Goal: Task Accomplishment & Management: Manage account settings

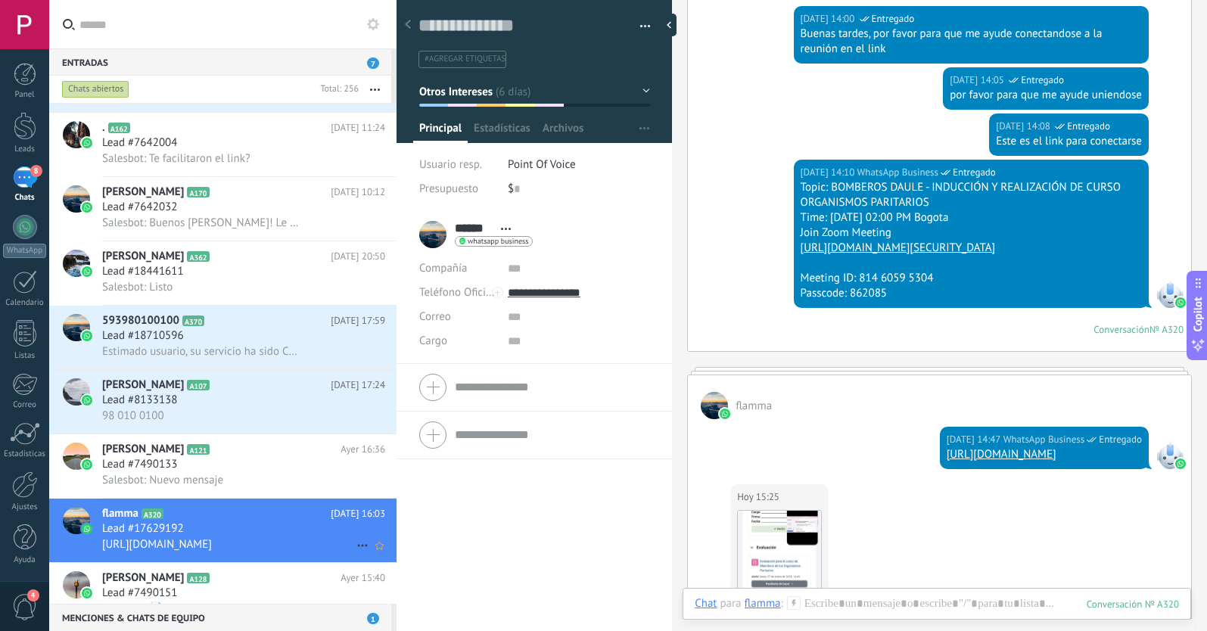
scroll to position [409, 0]
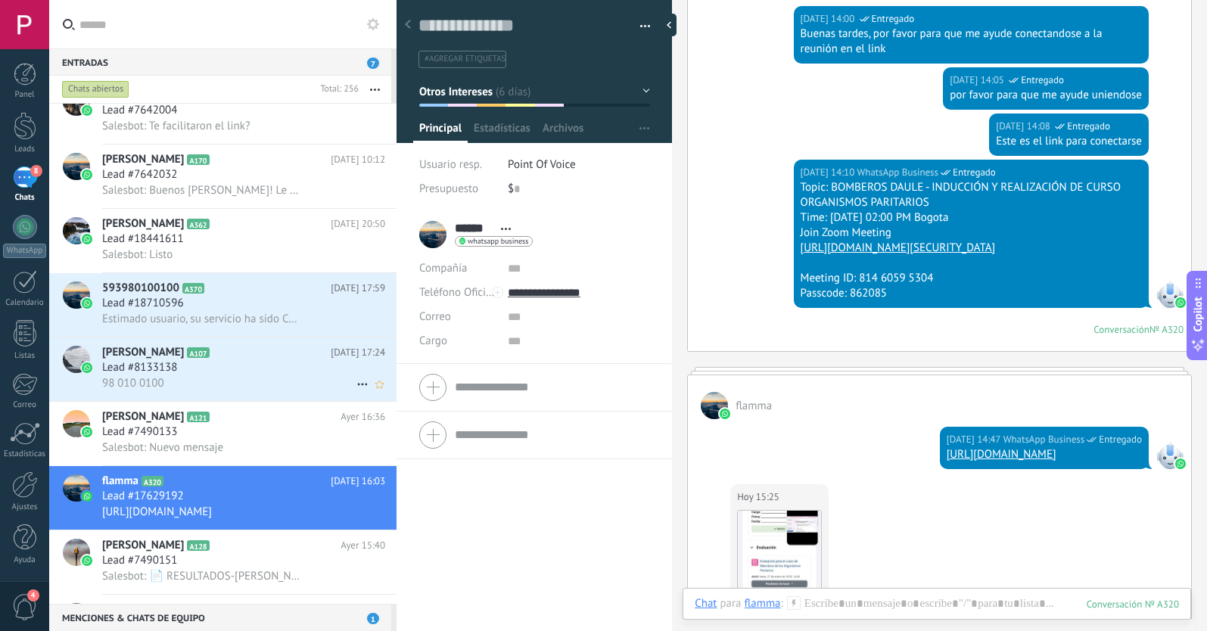
click at [262, 373] on div "Lead #8133138" at bounding box center [243, 367] width 283 height 15
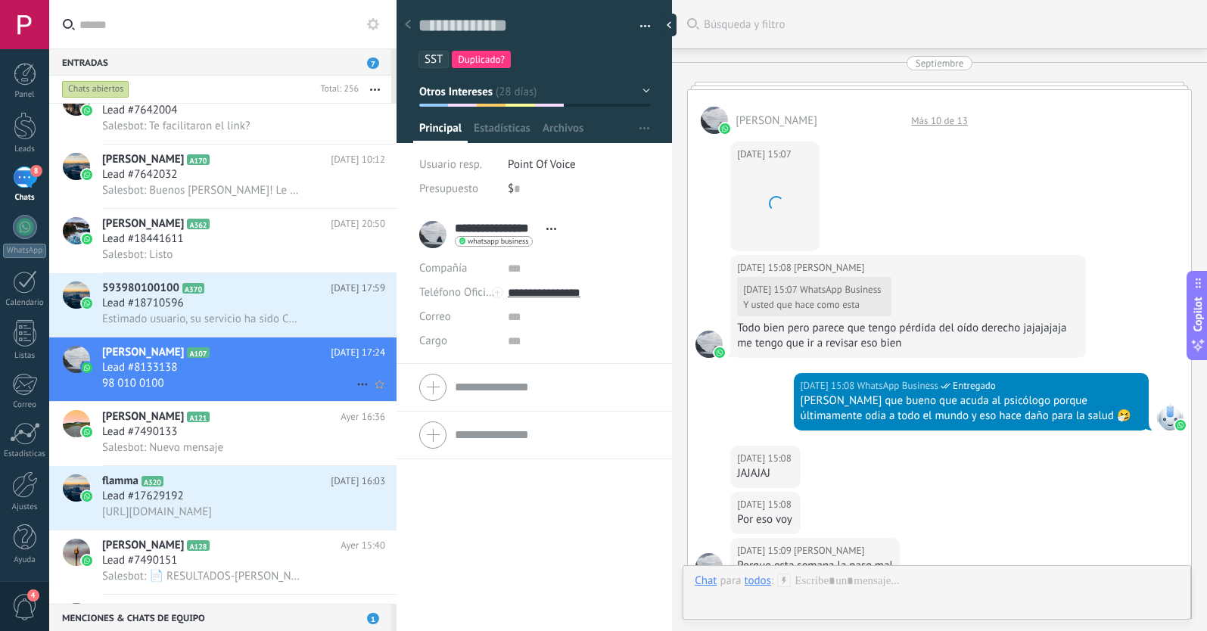
scroll to position [4338, 0]
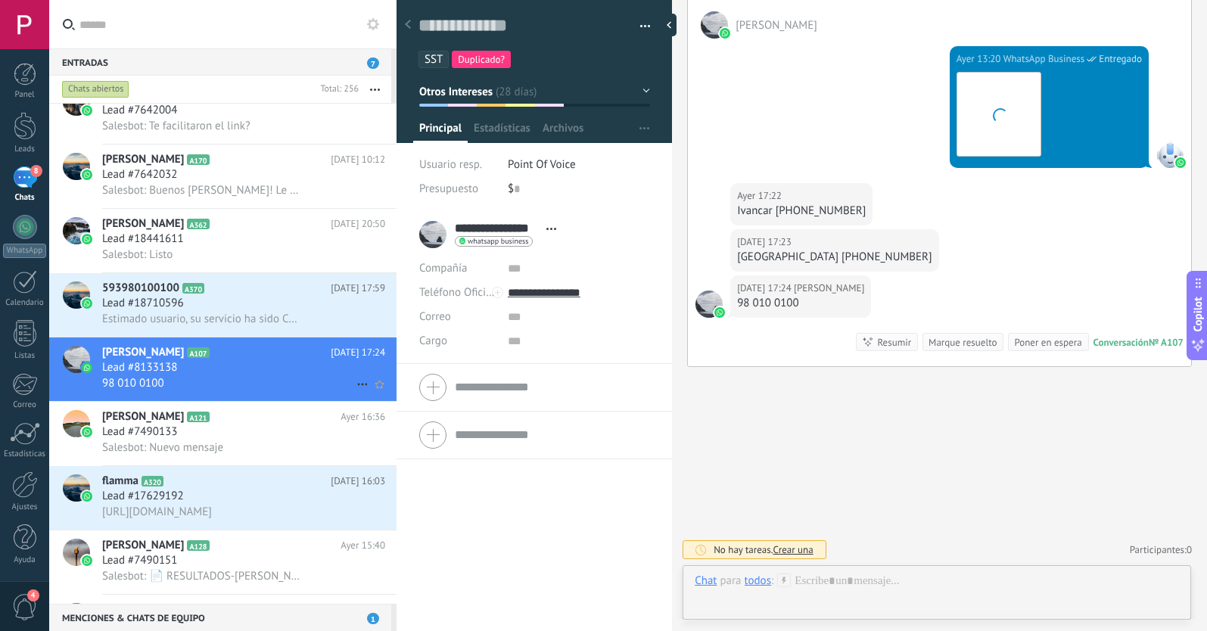
click at [357, 384] on use at bounding box center [362, 385] width 10 height 2
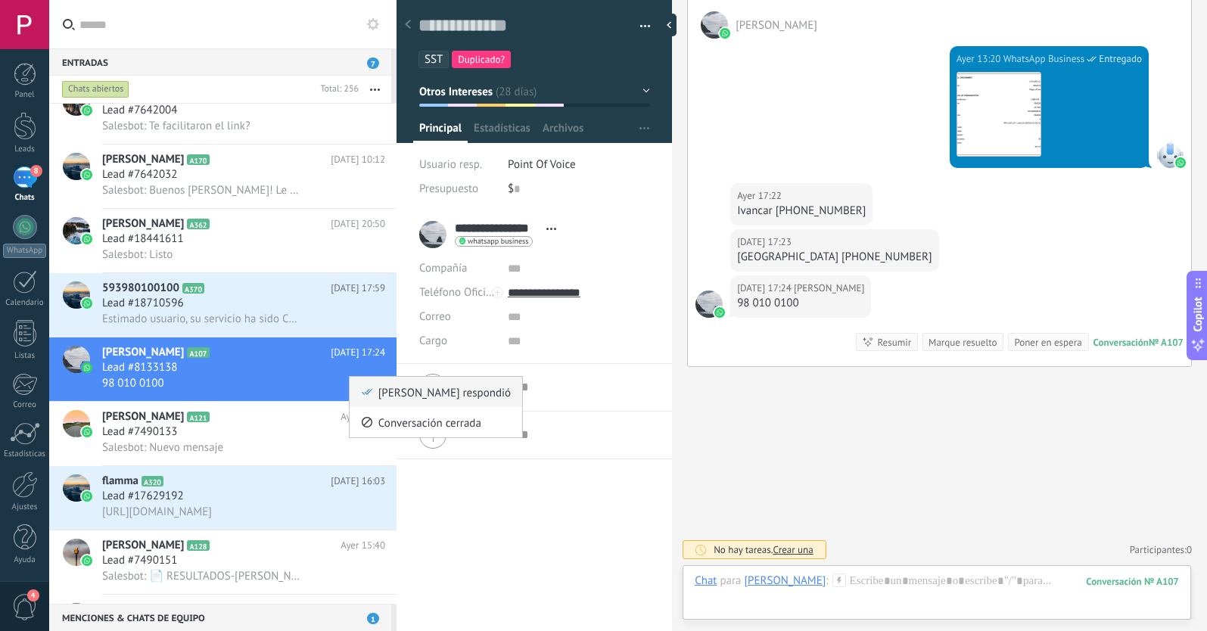
click at [359, 390] on li "[PERSON_NAME] respondió" at bounding box center [435, 392] width 172 height 30
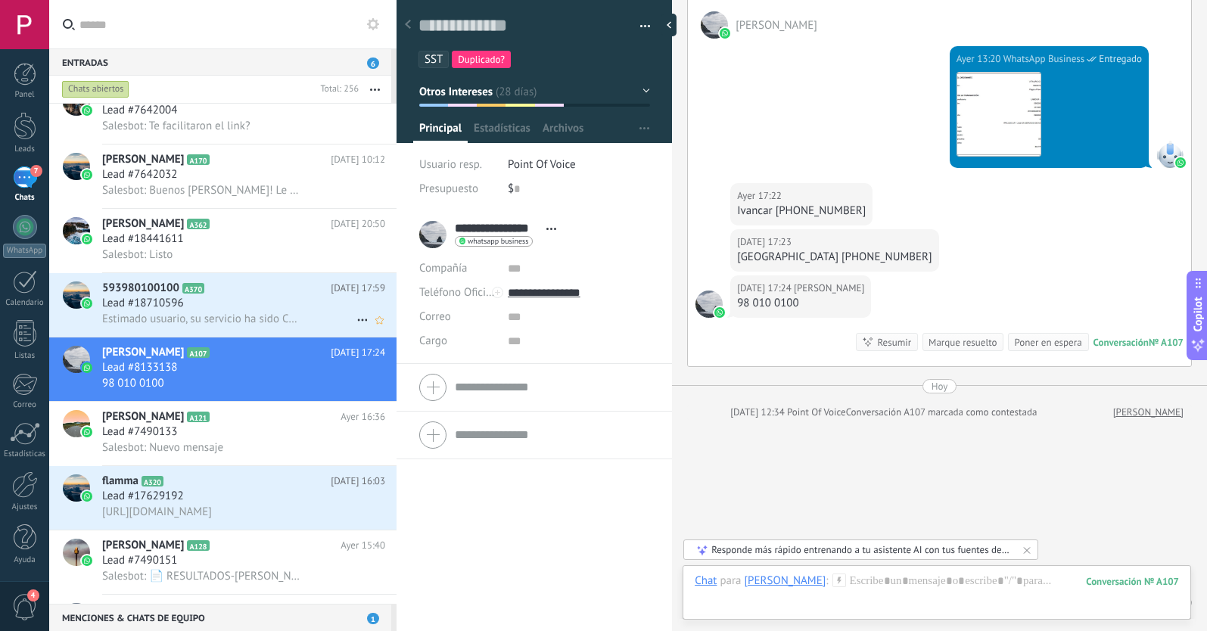
scroll to position [4391, 0]
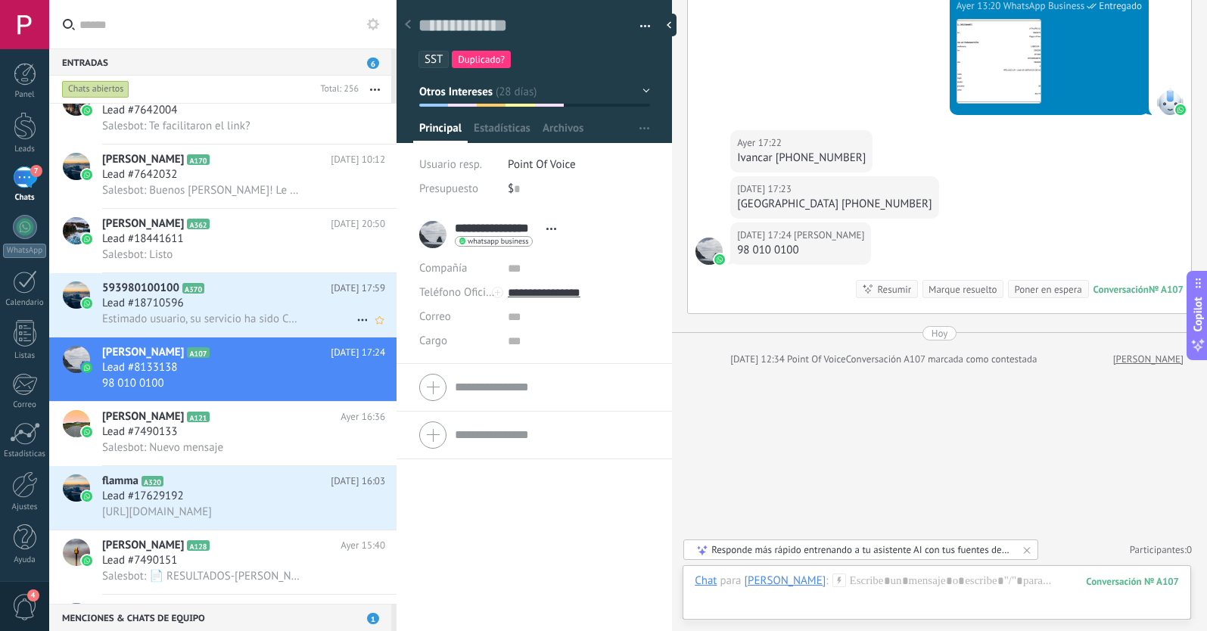
click at [266, 297] on div "Lead #18710596" at bounding box center [243, 303] width 283 height 15
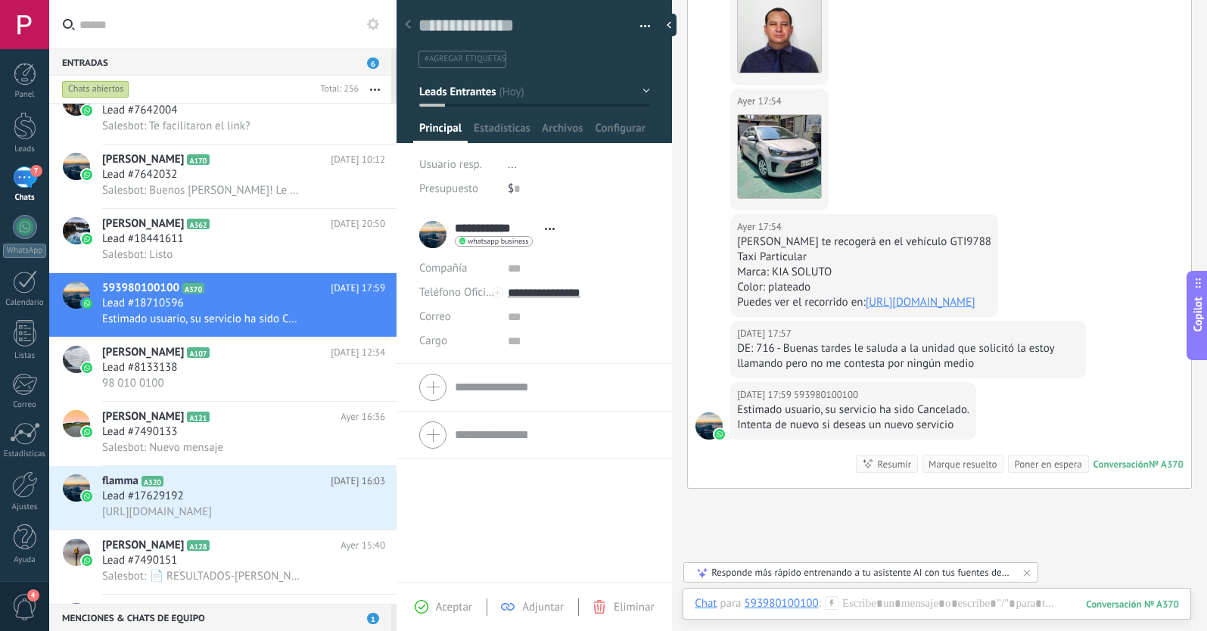
scroll to position [768, 0]
click at [361, 318] on icon at bounding box center [362, 320] width 18 height 18
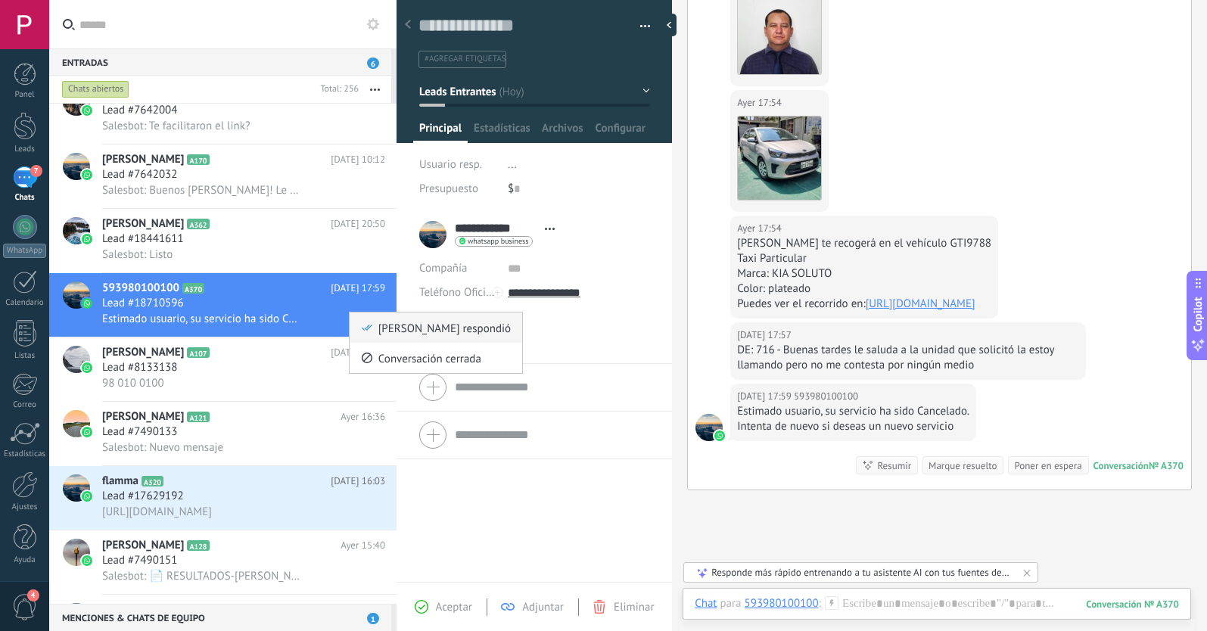
click at [375, 330] on div "[PERSON_NAME] respondió" at bounding box center [436, 327] width 150 height 30
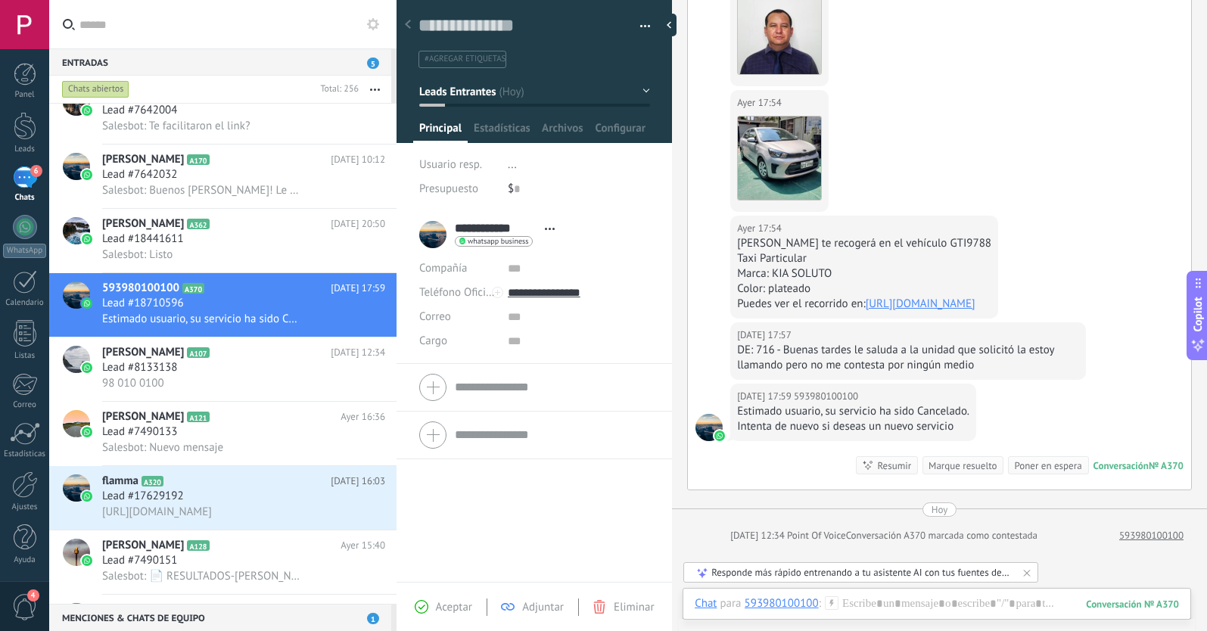
scroll to position [821, 0]
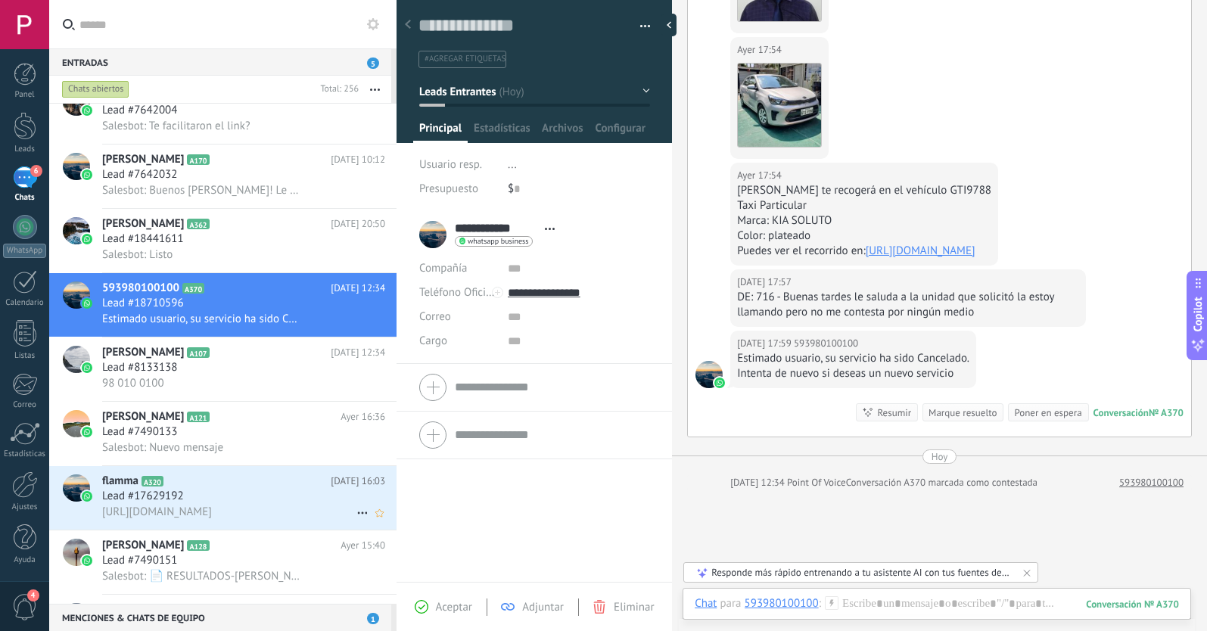
click at [274, 502] on div "Lead #17629192" at bounding box center [243, 496] width 283 height 15
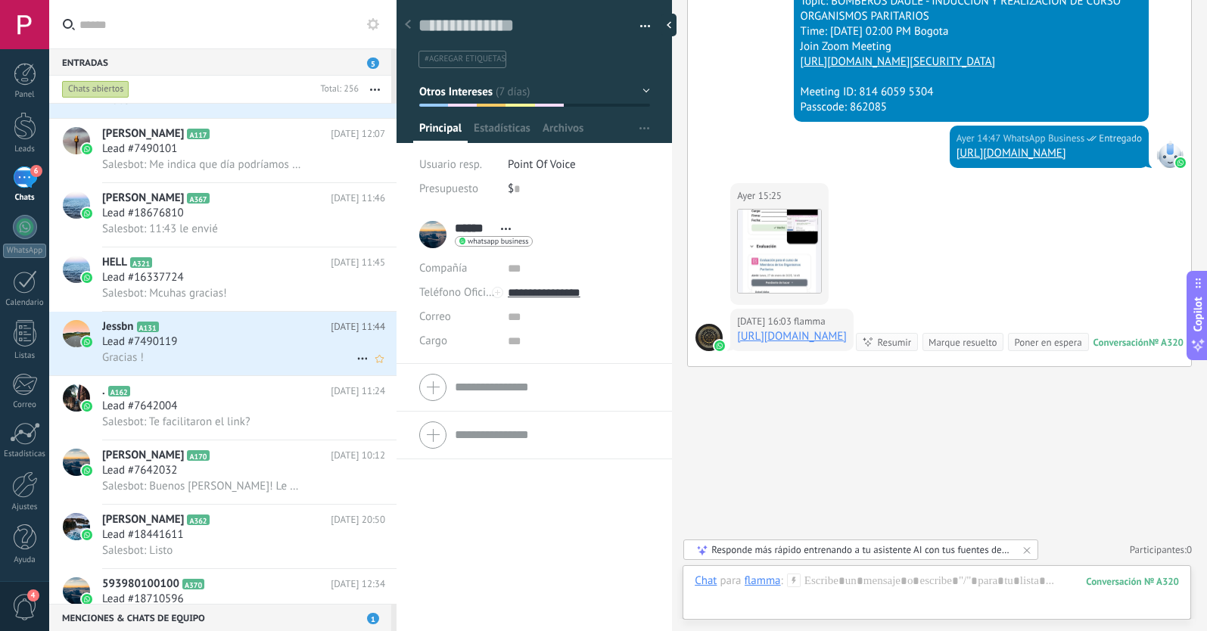
scroll to position [113, 0]
click at [250, 347] on div "Lead #7490119" at bounding box center [243, 341] width 283 height 15
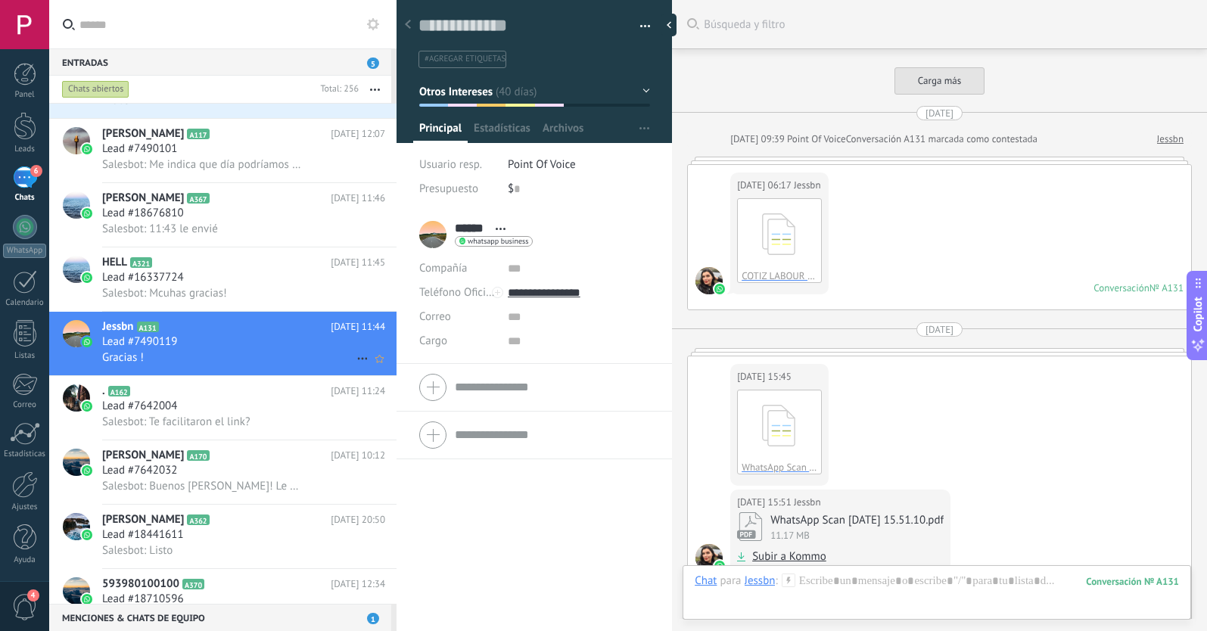
scroll to position [23, 0]
click at [346, 357] on div "Gracias !" at bounding box center [243, 357] width 283 height 16
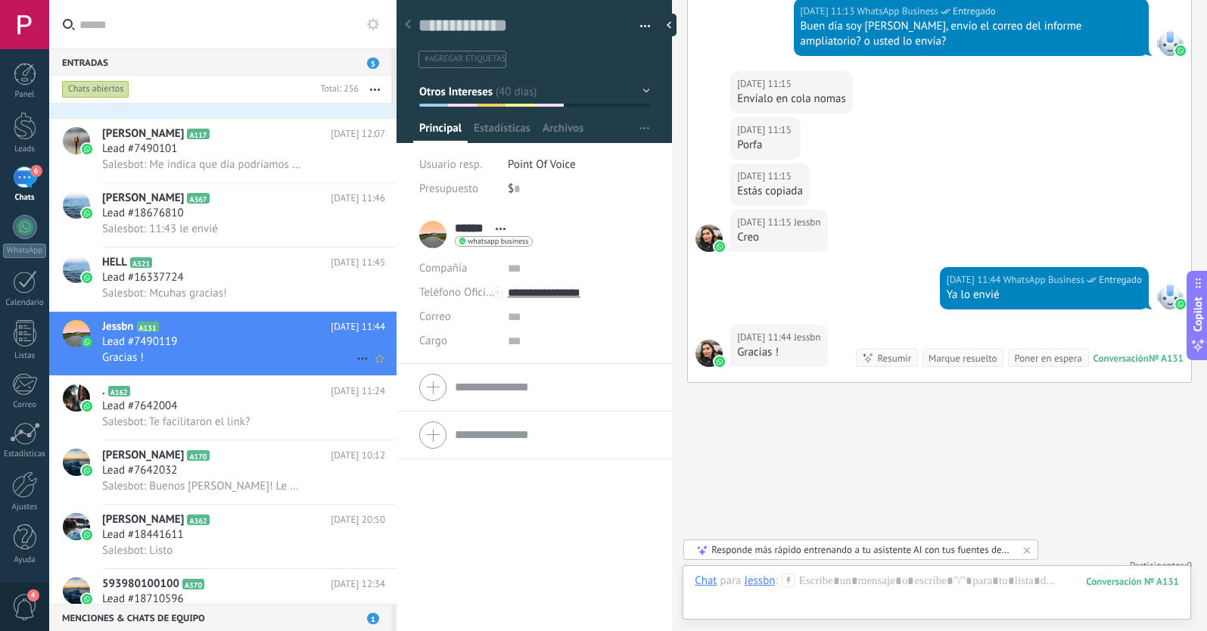
click at [356, 357] on icon at bounding box center [362, 358] width 18 height 18
click at [366, 364] on icon at bounding box center [367, 366] width 11 height 11
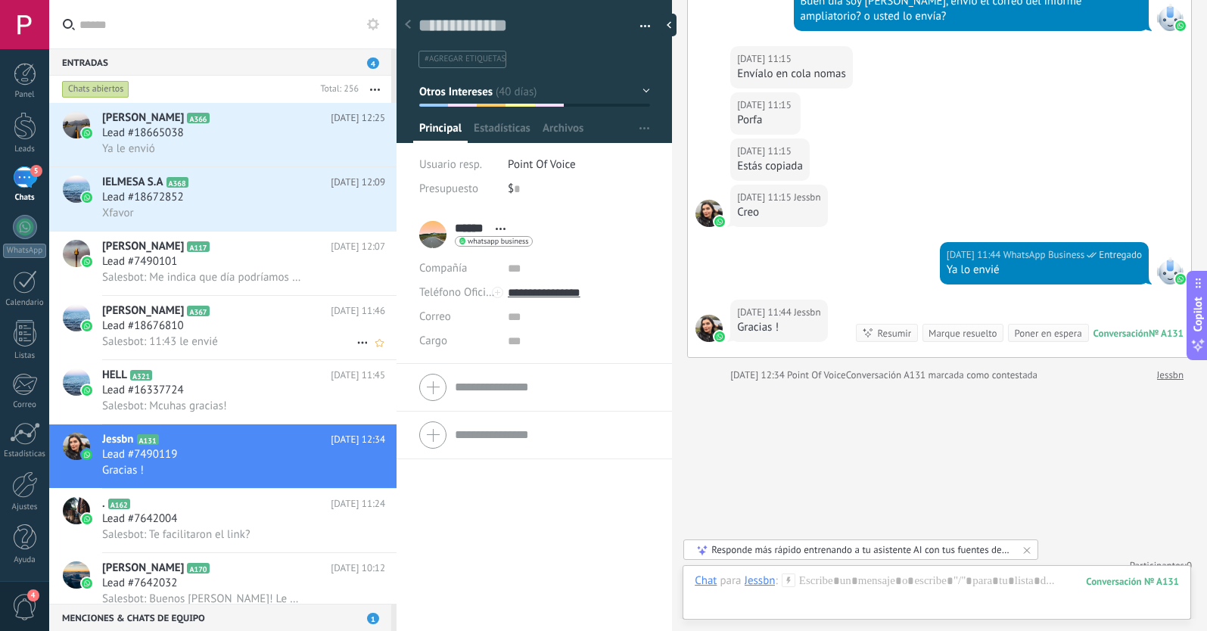
scroll to position [0, 0]
click at [228, 213] on div "Xfavor" at bounding box center [243, 213] width 283 height 16
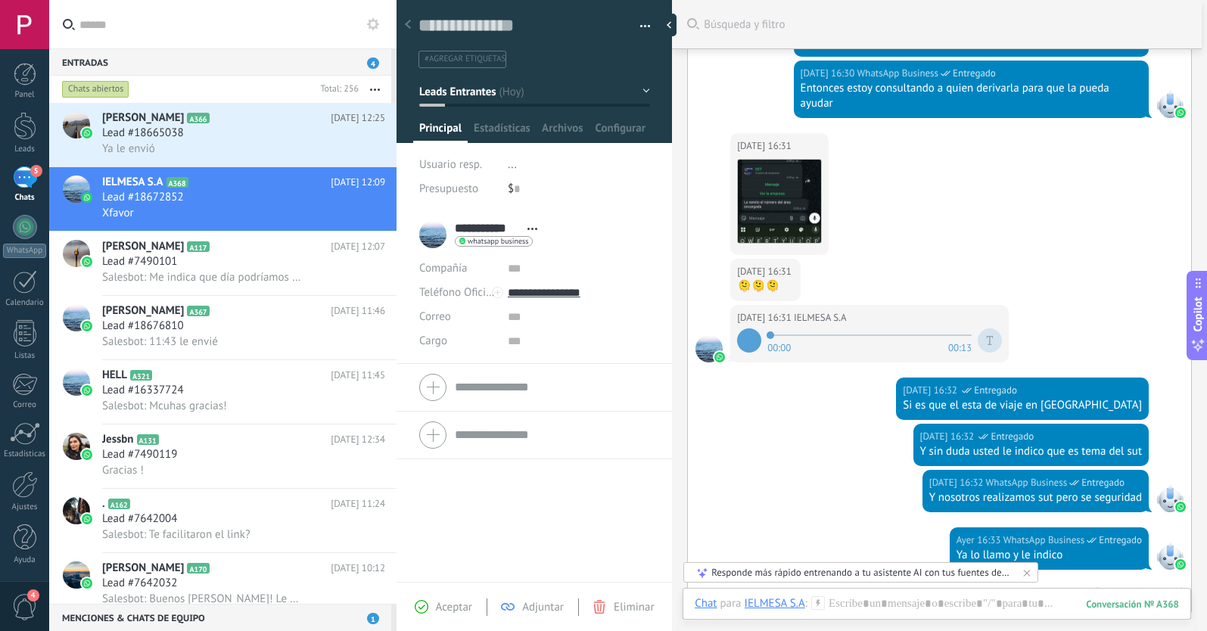
scroll to position [934, 0]
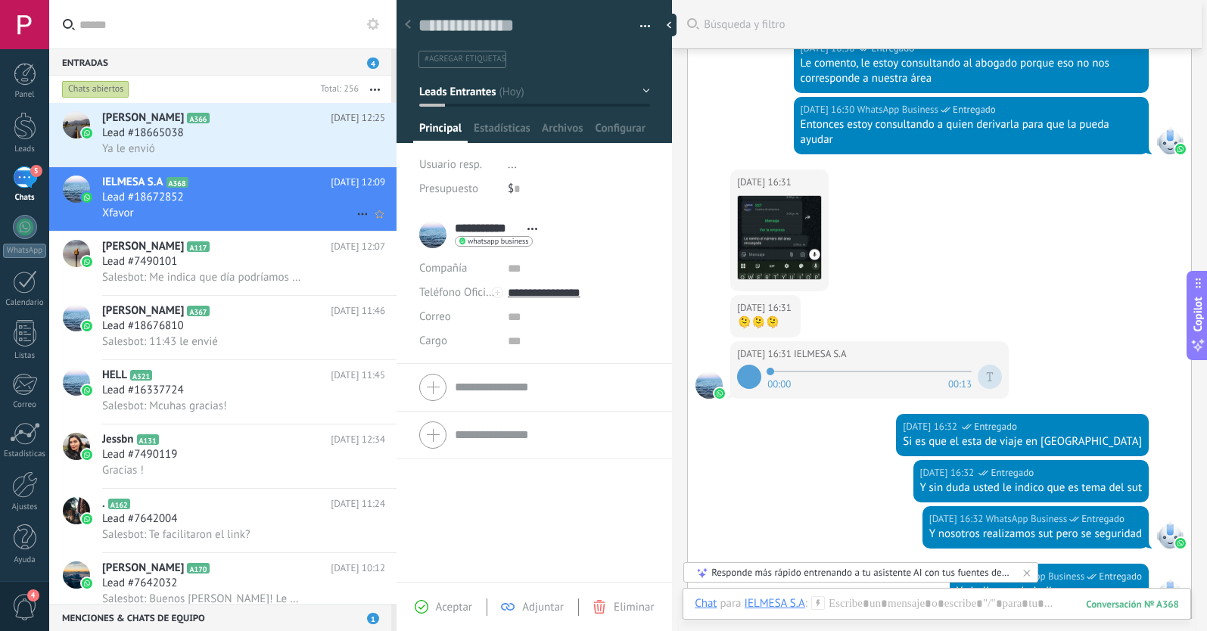
click at [357, 213] on use at bounding box center [362, 214] width 10 height 2
click at [366, 225] on icon at bounding box center [367, 221] width 11 height 11
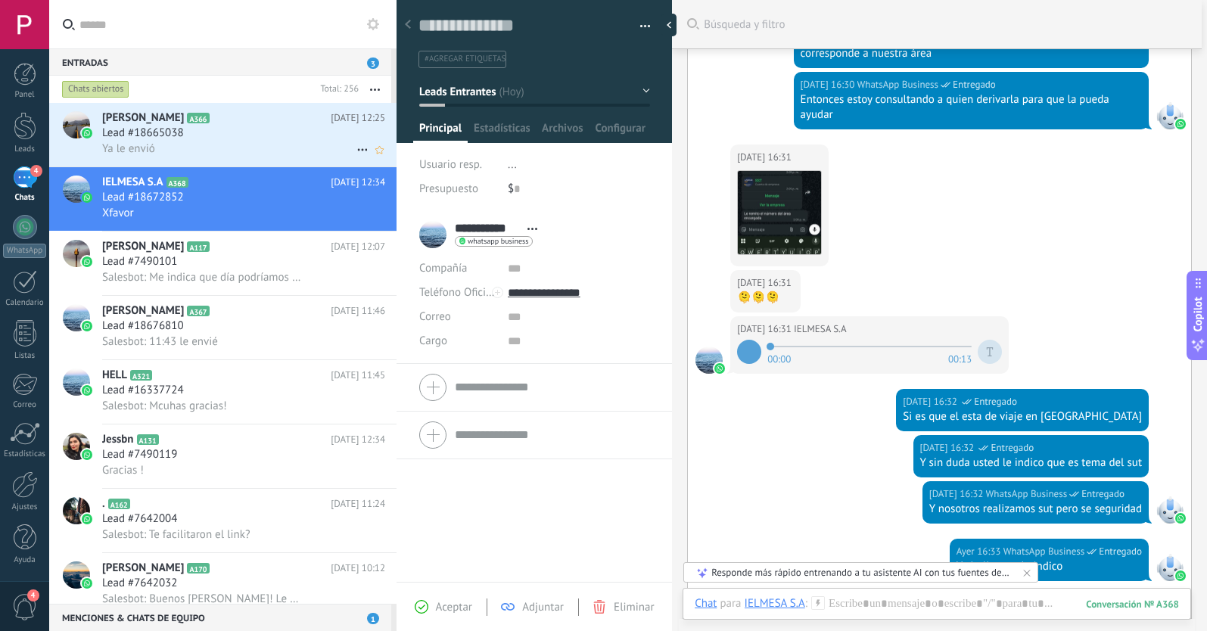
click at [204, 122] on h2 "[PERSON_NAME] A366" at bounding box center [216, 117] width 228 height 15
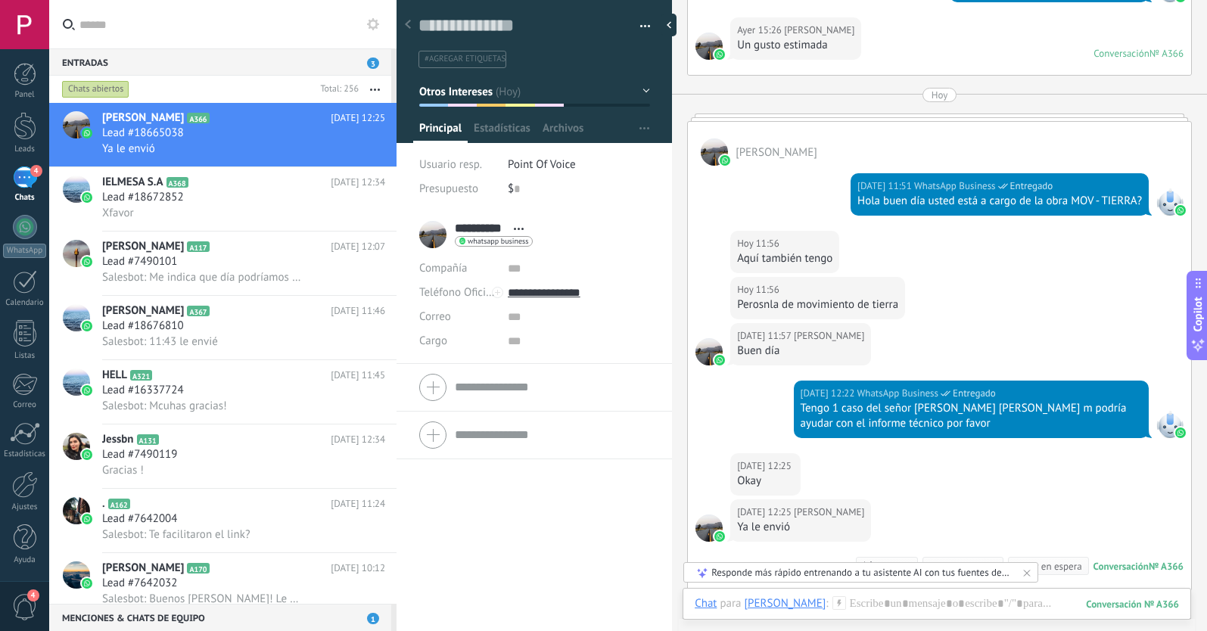
scroll to position [1515, 0]
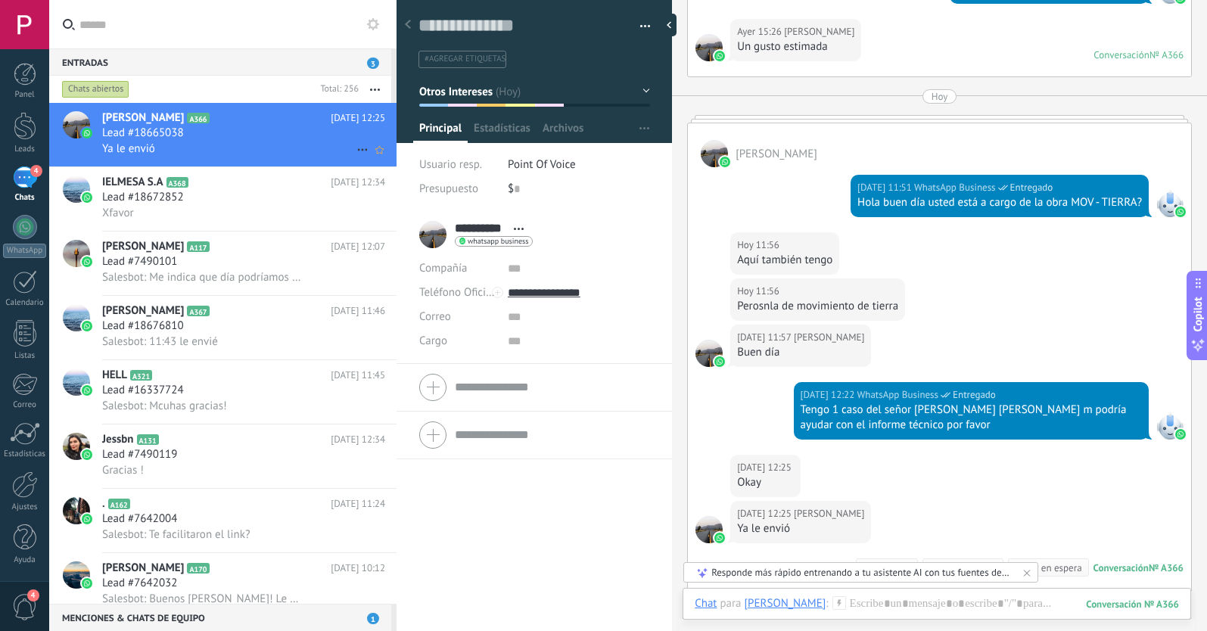
click at [356, 148] on icon at bounding box center [362, 150] width 18 height 18
click at [370, 157] on icon at bounding box center [367, 157] width 11 height 11
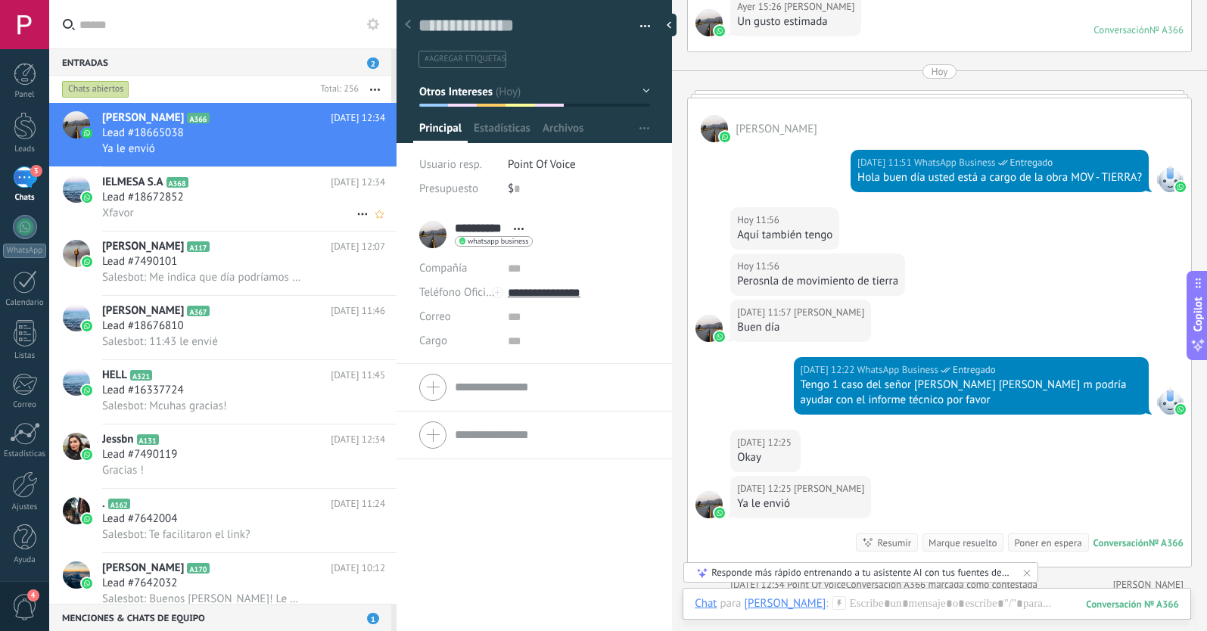
click at [210, 194] on div "Lead #18672852" at bounding box center [243, 197] width 283 height 15
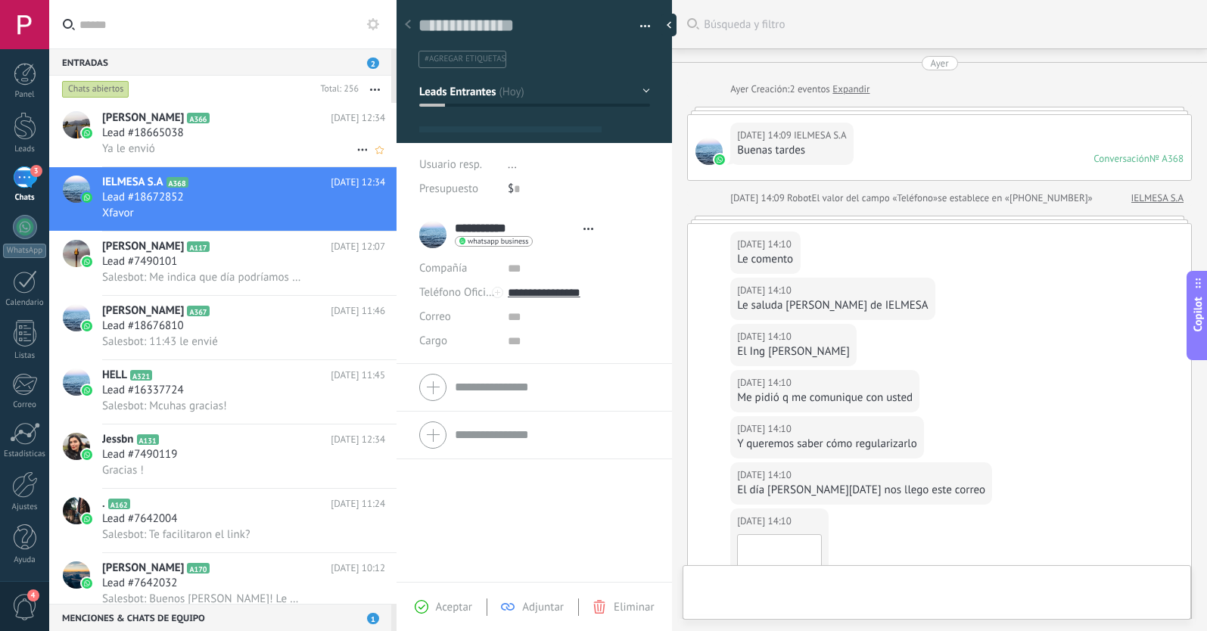
click at [234, 128] on div "Lead #18665038" at bounding box center [243, 133] width 283 height 15
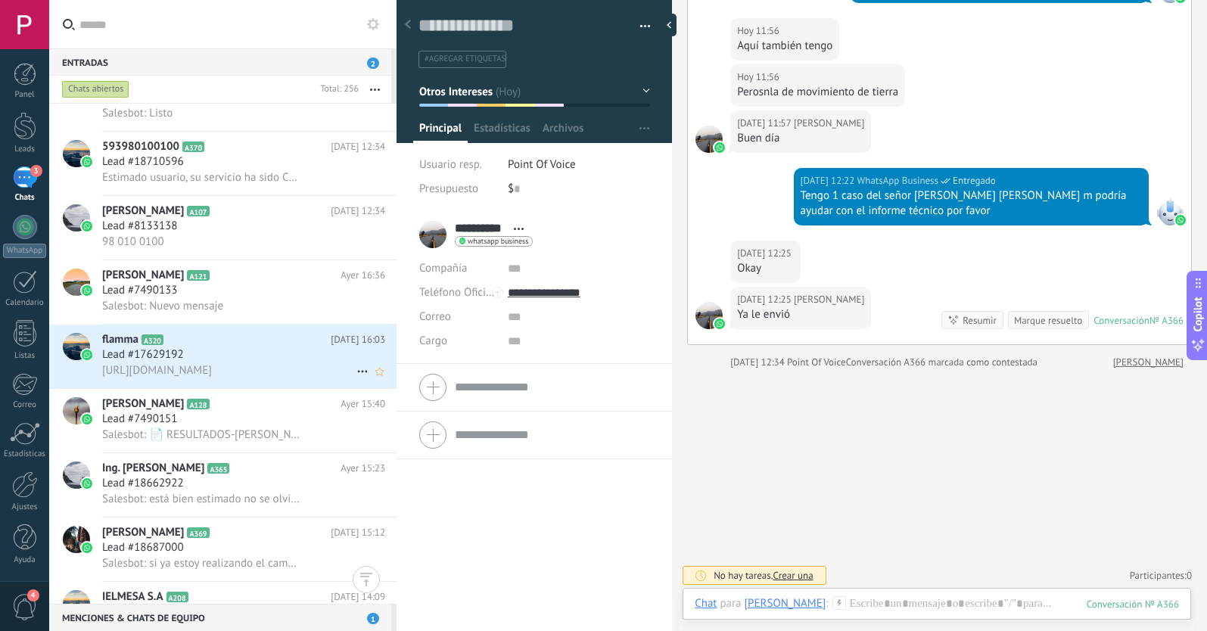
click at [262, 352] on div "Lead #17629192" at bounding box center [243, 354] width 283 height 15
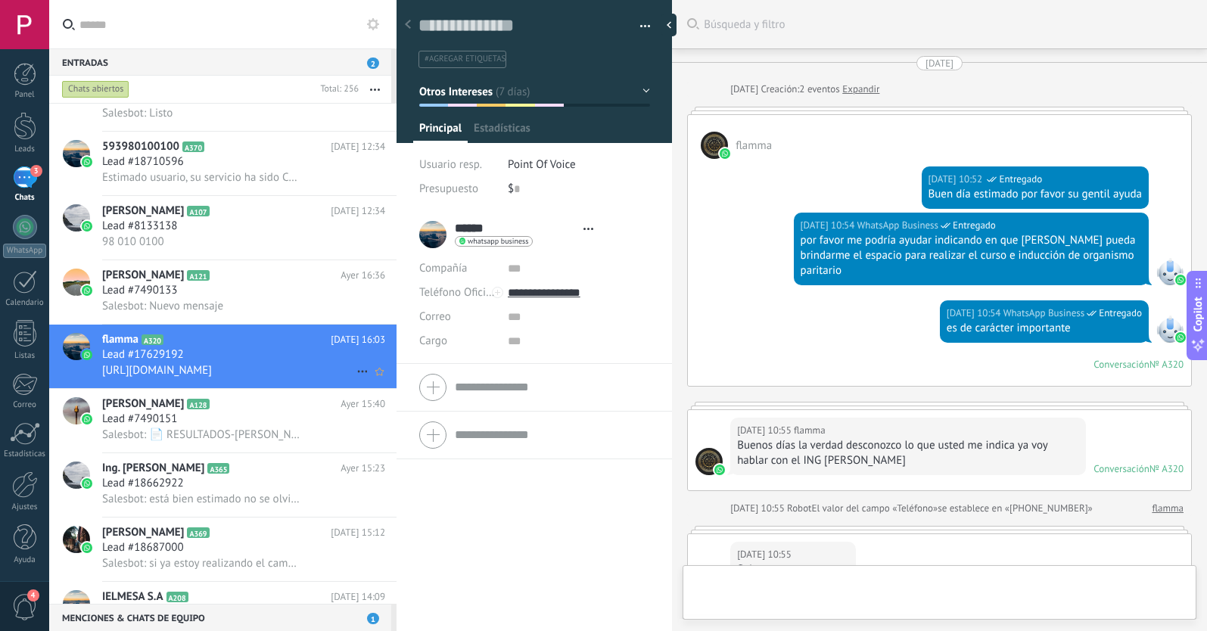
click at [354, 369] on icon at bounding box center [362, 371] width 18 height 18
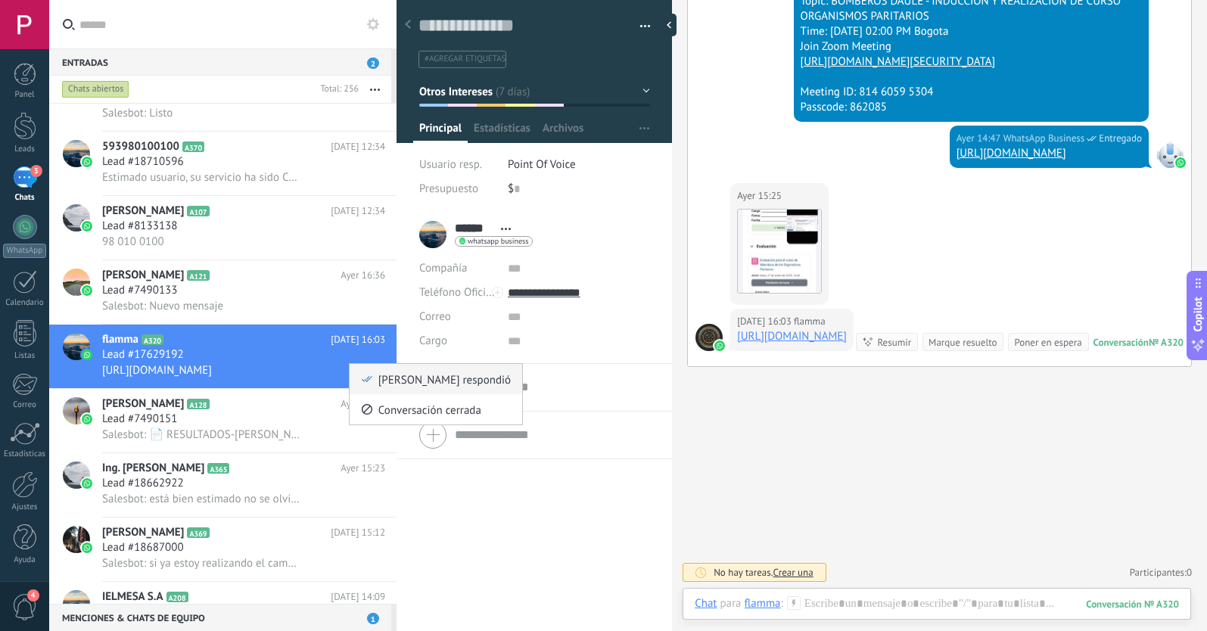
click at [362, 374] on icon at bounding box center [367, 379] width 11 height 11
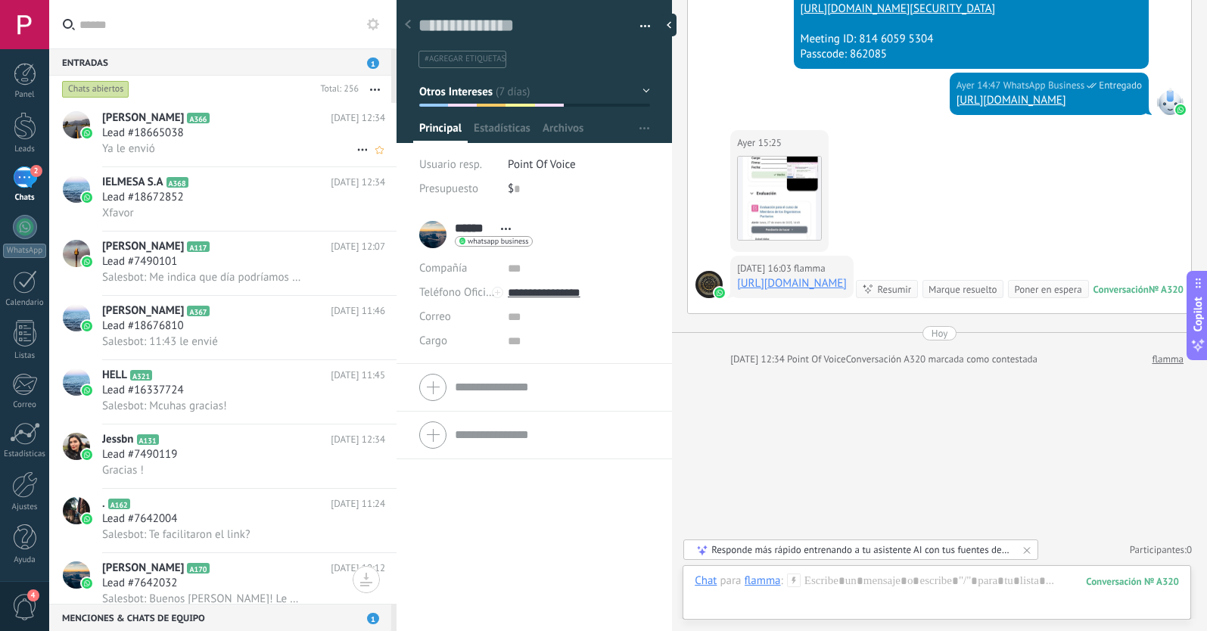
click at [199, 140] on div "Lead #18665038" at bounding box center [243, 133] width 283 height 15
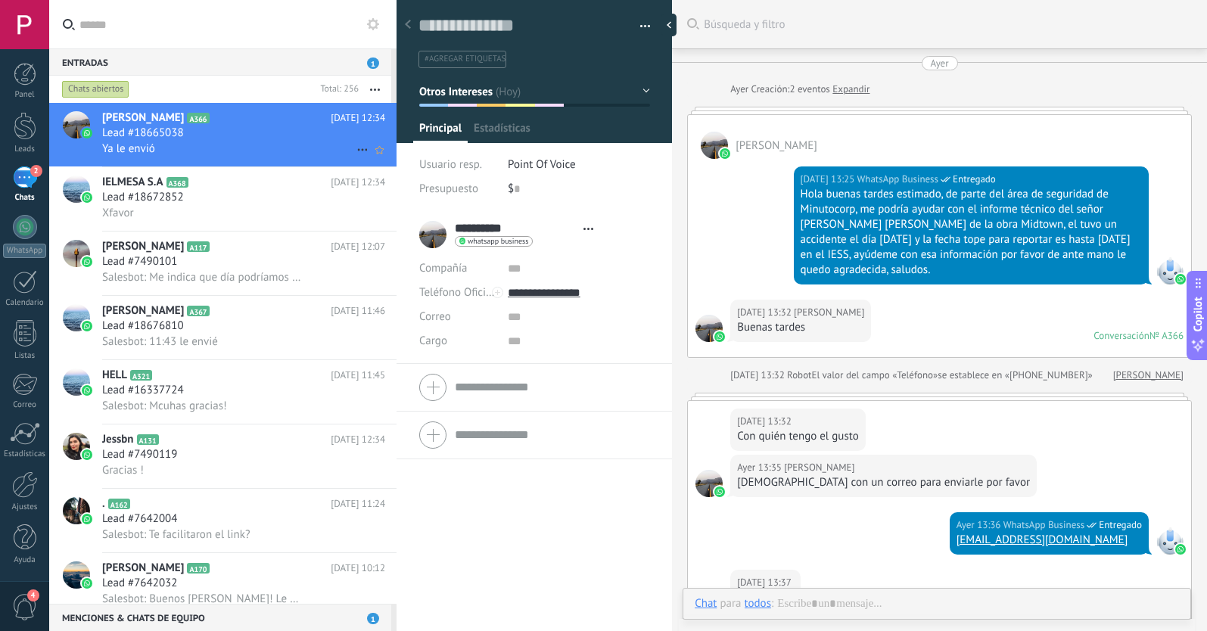
type textarea "**********"
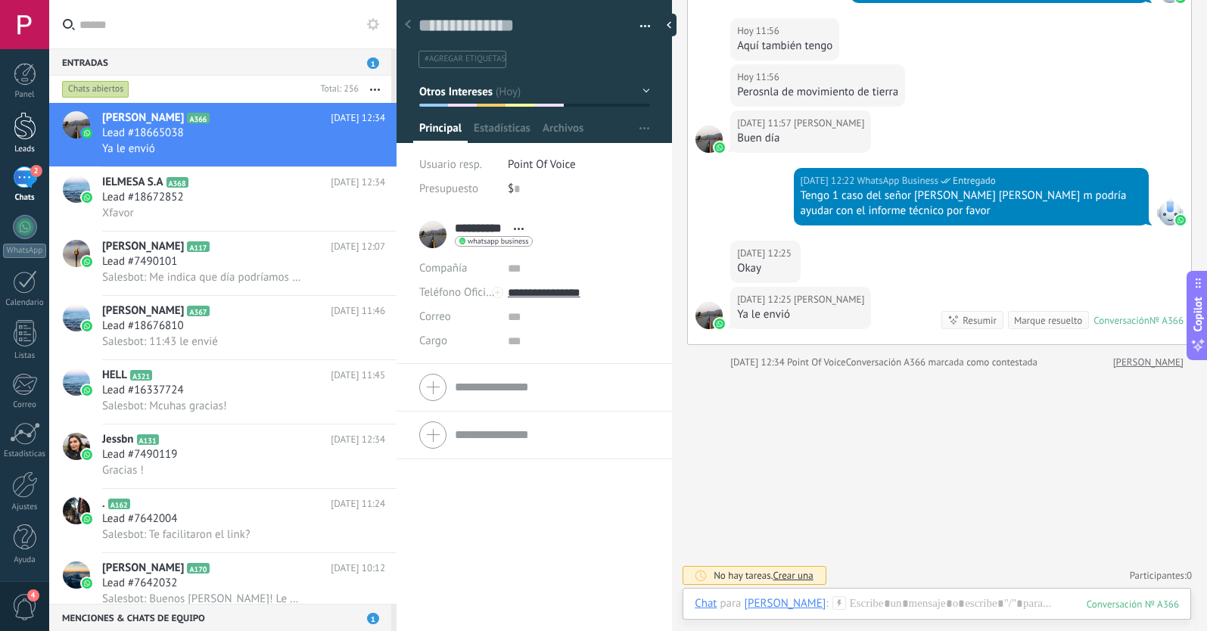
click at [23, 130] on div at bounding box center [25, 126] width 23 height 28
